Goal: Task Accomplishment & Management: Manage account settings

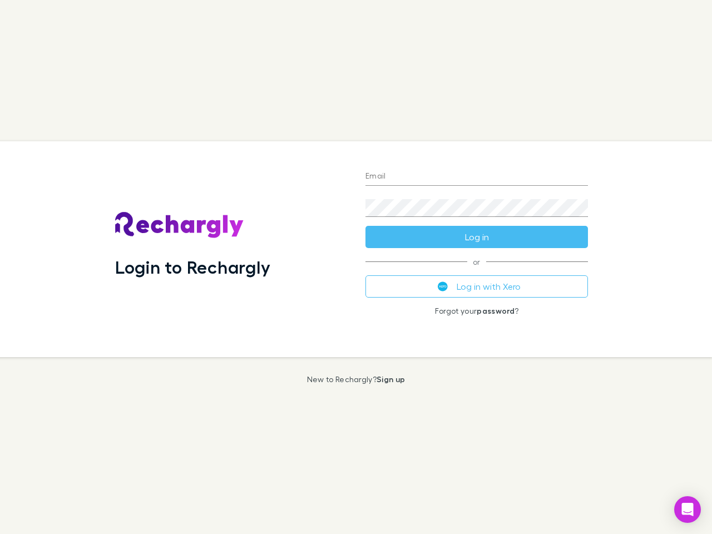
click at [356, 267] on div "Login to Rechargly" at bounding box center [231, 249] width 250 height 216
click at [477, 177] on input "Email" at bounding box center [477, 177] width 223 height 18
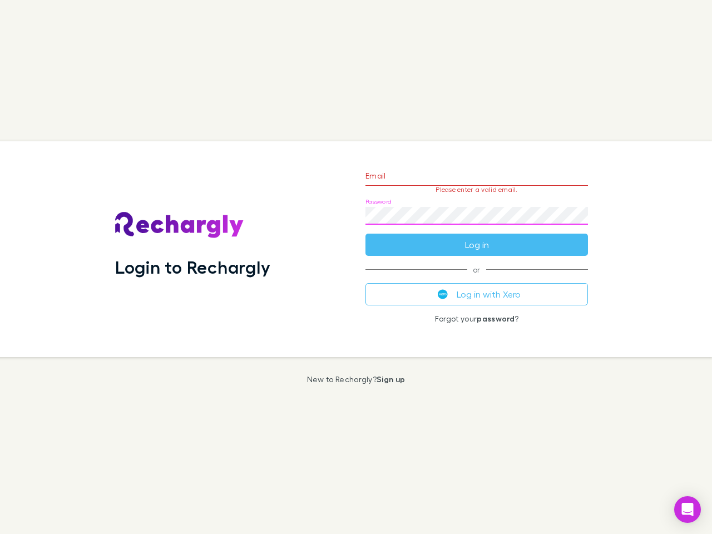
click at [477, 237] on form "Email Please enter a valid email. Password Log in" at bounding box center [477, 207] width 223 height 97
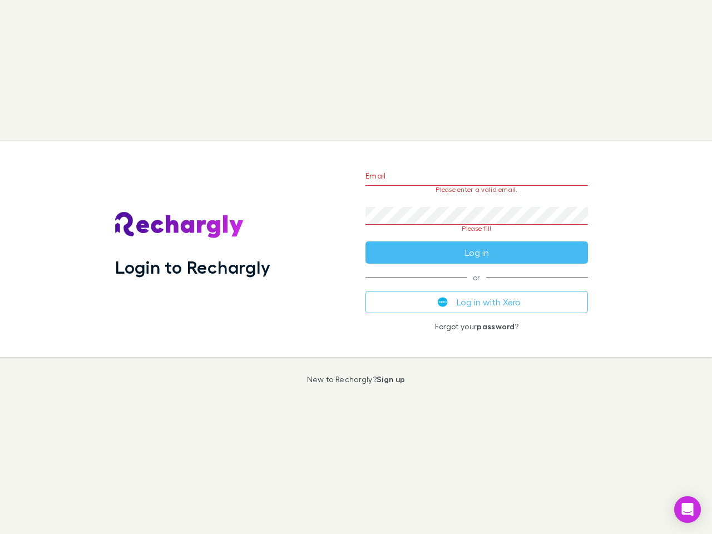
click at [477, 287] on div "Email Please enter a valid email. Password Please fill Log in or Log in with Xe…" at bounding box center [477, 249] width 240 height 216
click at [688, 510] on icon "Open Intercom Messenger" at bounding box center [688, 509] width 12 height 13
